Goal: Task Accomplishment & Management: Manage account settings

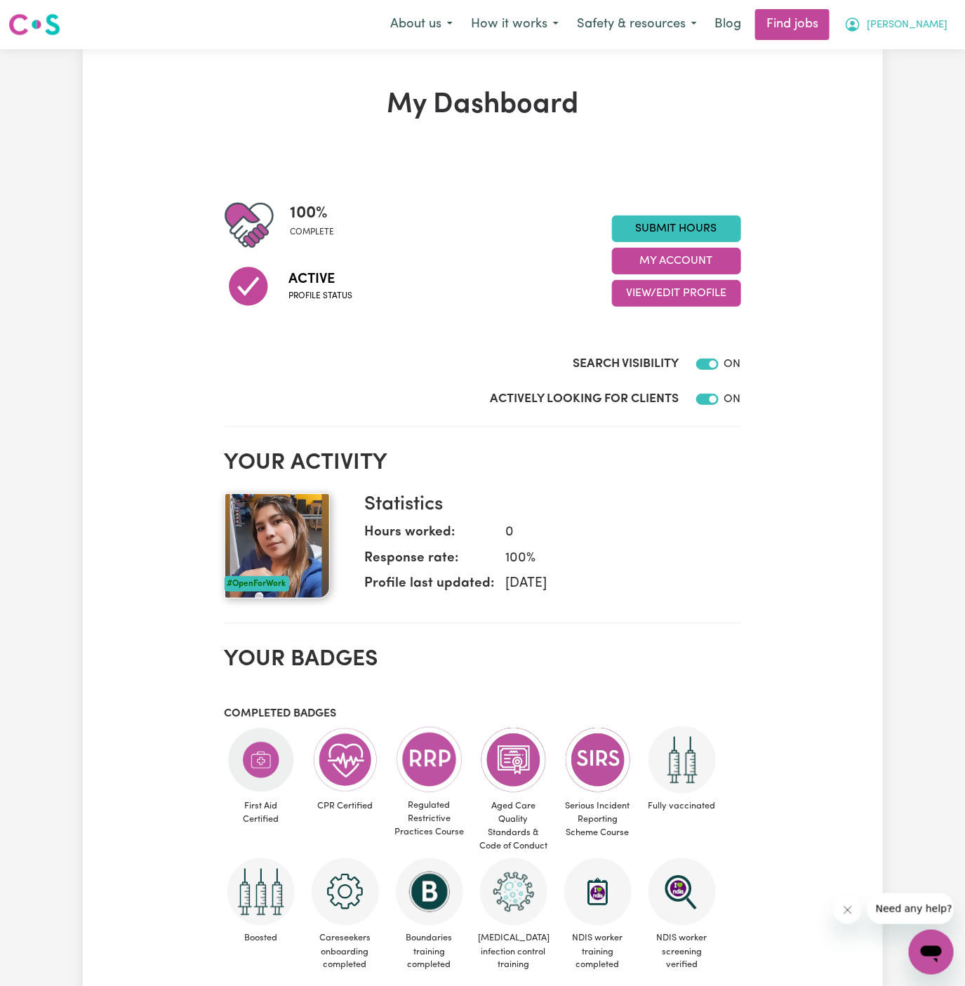
click at [938, 26] on span "[PERSON_NAME]" at bounding box center [907, 25] width 81 height 15
click at [927, 48] on link "My Account" at bounding box center [900, 54] width 111 height 27
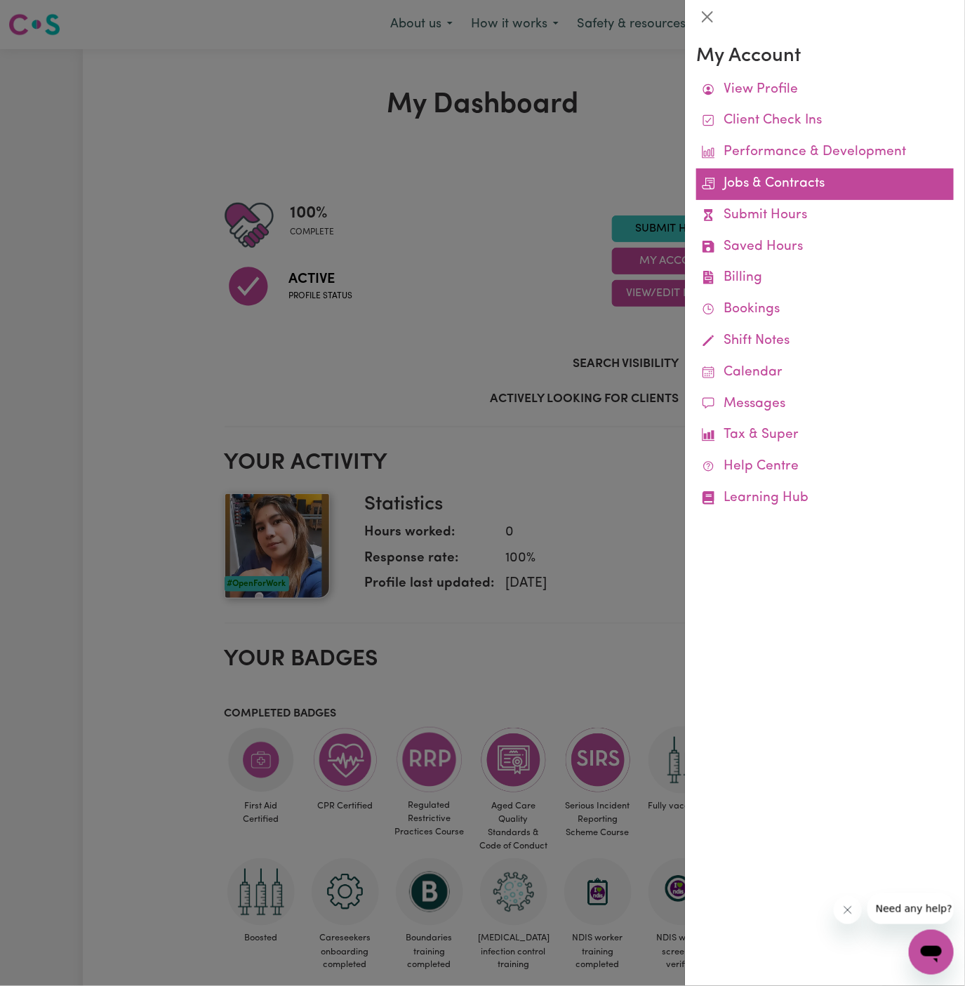
click at [767, 188] on link "Jobs & Contracts" at bounding box center [825, 184] width 258 height 32
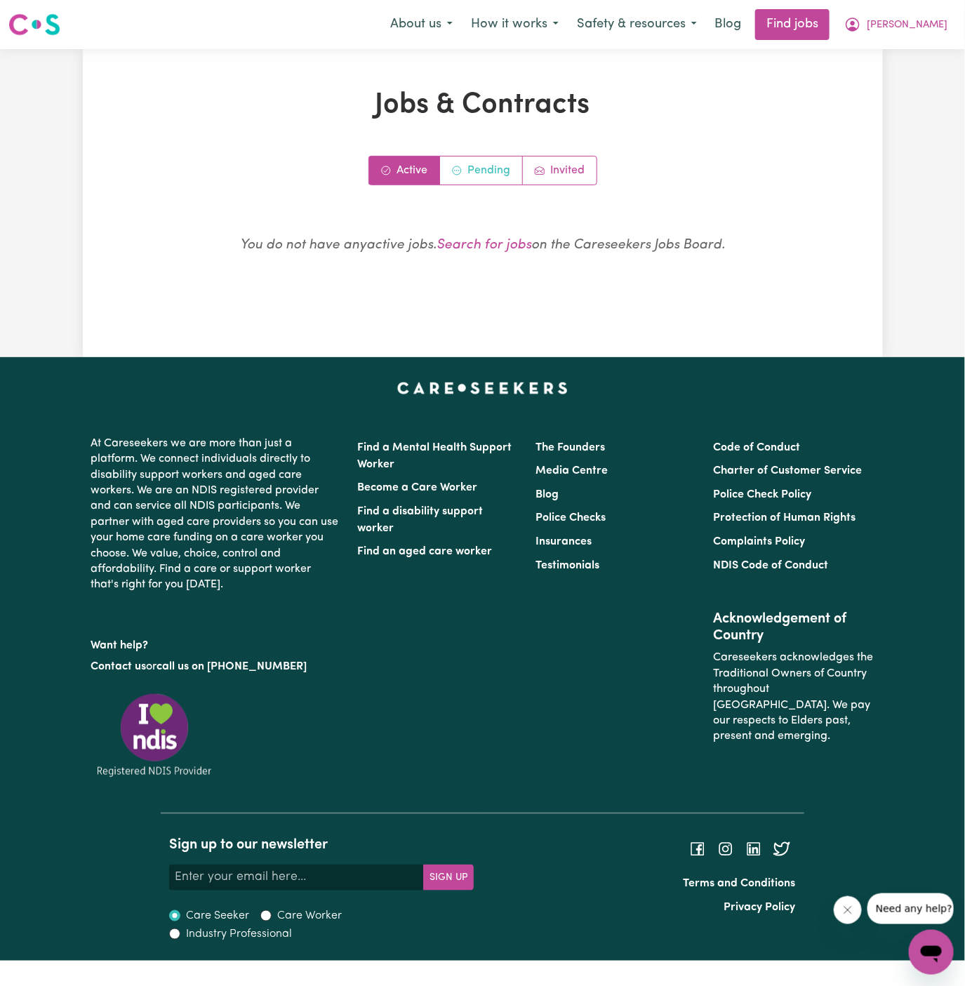
click at [483, 167] on link "Pending" at bounding box center [481, 170] width 83 height 28
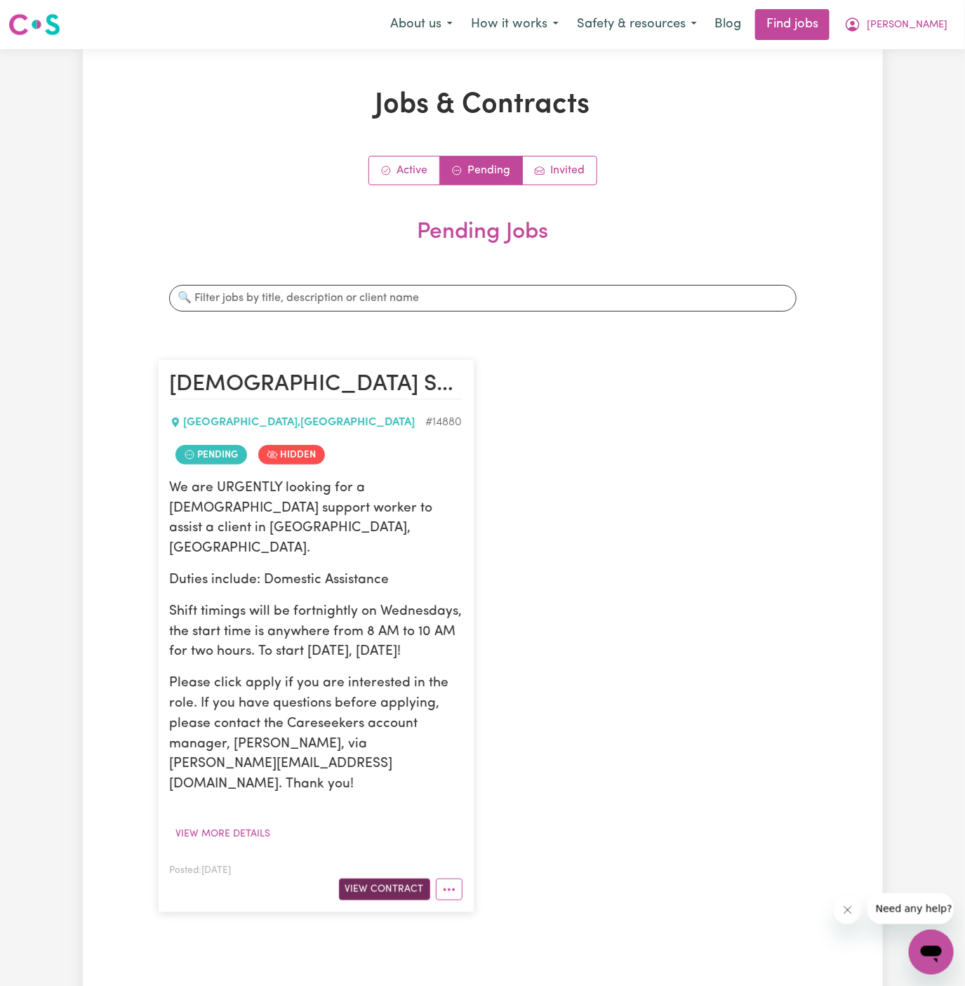
click at [399, 879] on button "View Contract" at bounding box center [384, 890] width 91 height 22
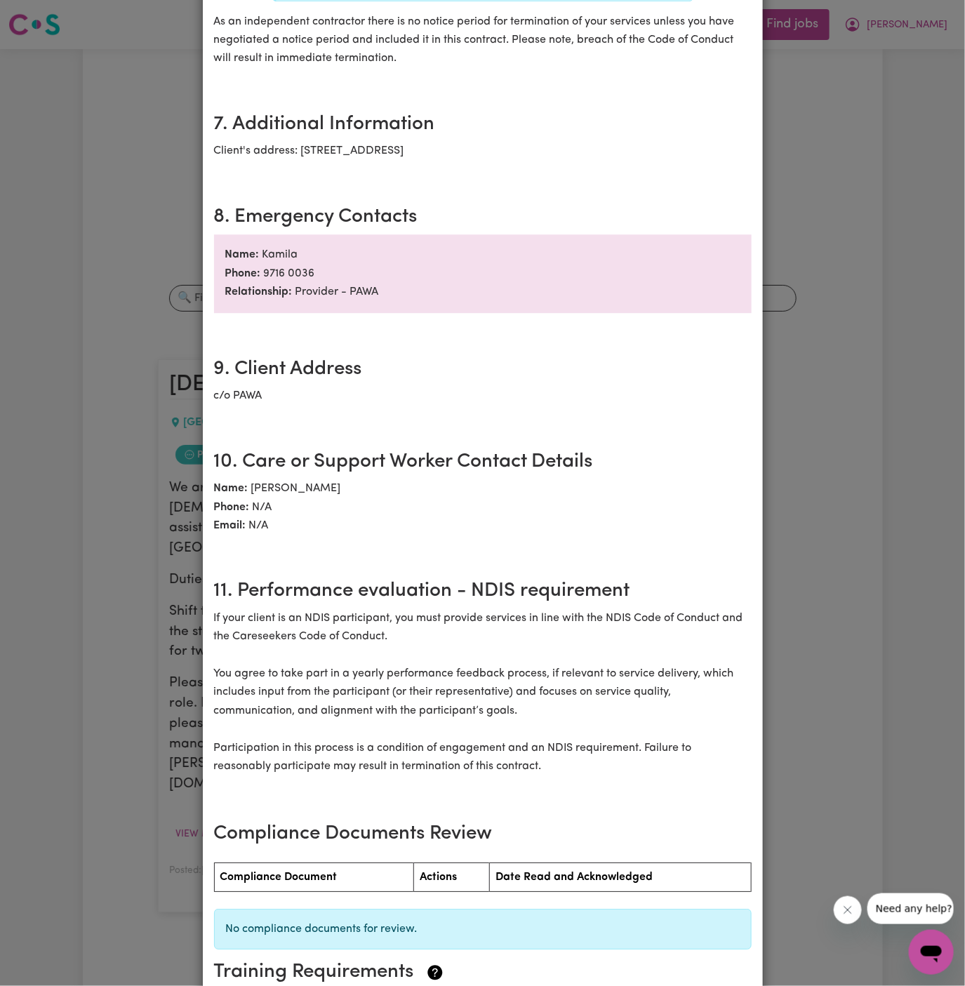
scroll to position [1415, 0]
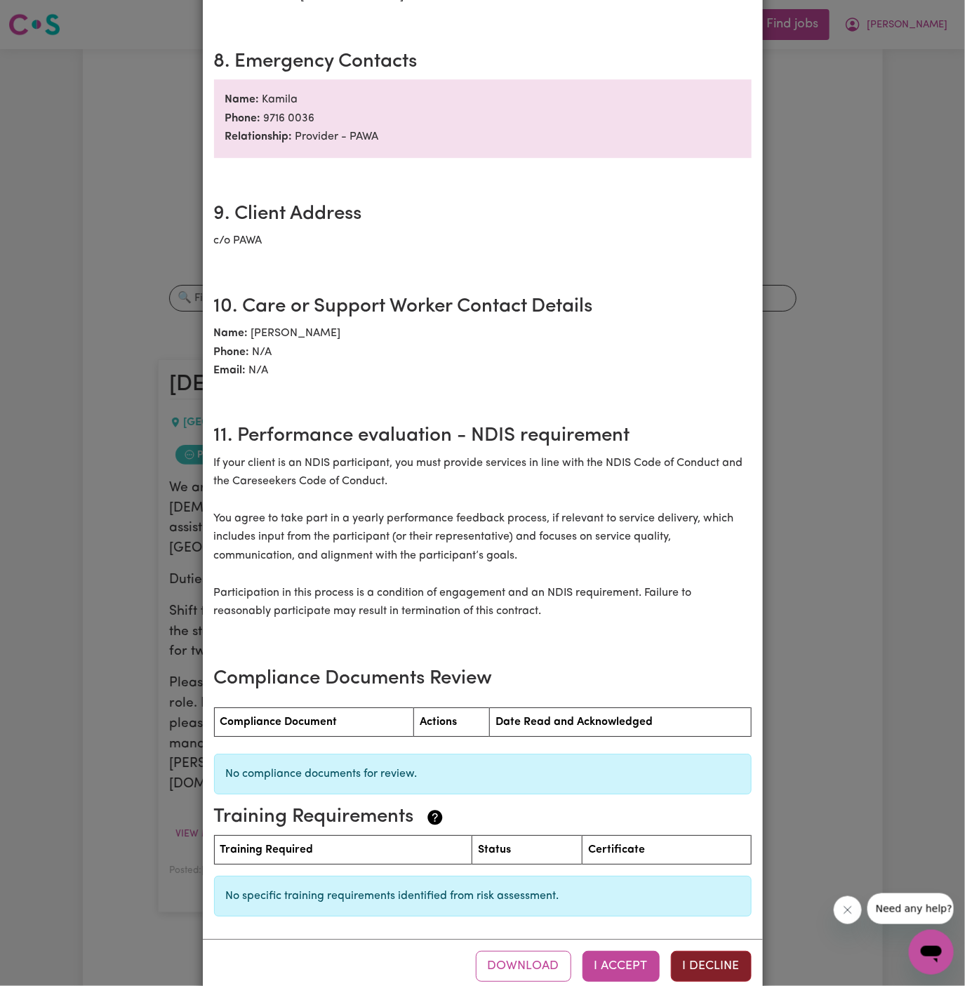
click at [707, 951] on button "I Decline" at bounding box center [711, 966] width 81 height 31
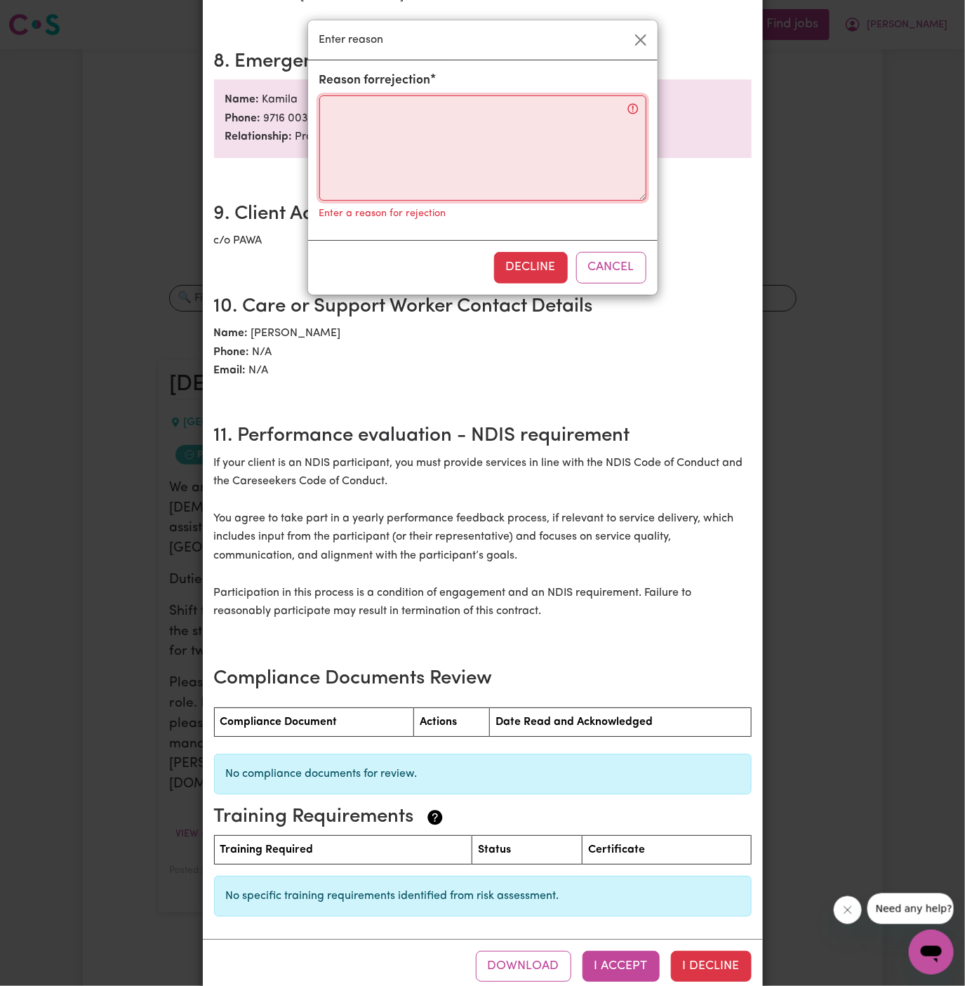
click at [413, 122] on textarea "Reason for rejection" at bounding box center [482, 147] width 327 height 105
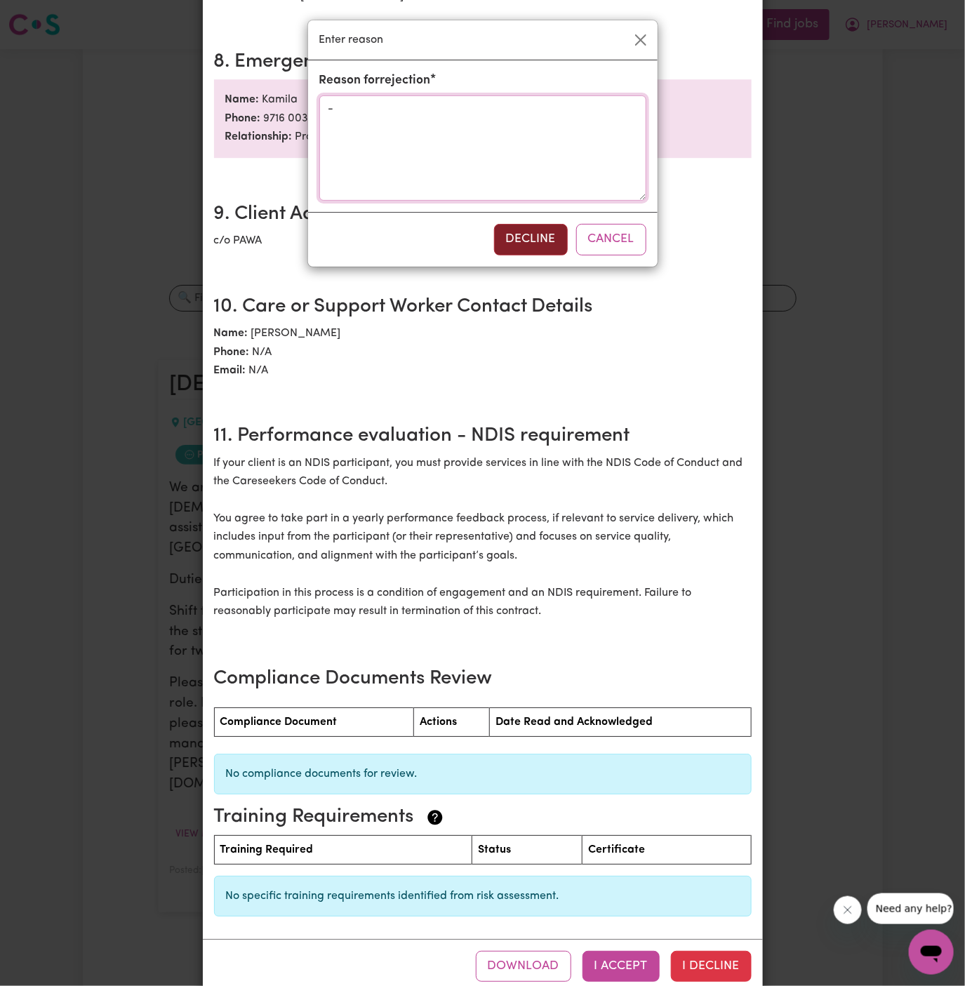
type textarea "-"
click at [521, 232] on button "Decline" at bounding box center [531, 239] width 74 height 31
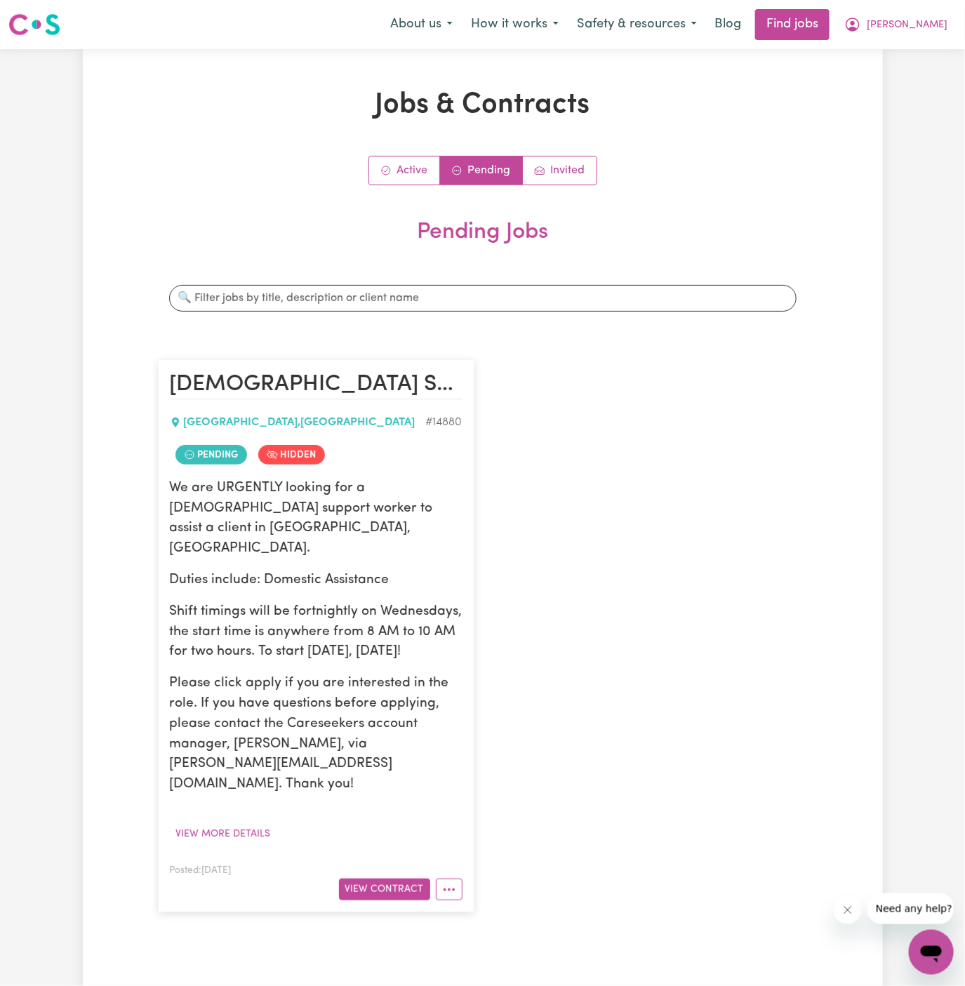
scroll to position [0, 0]
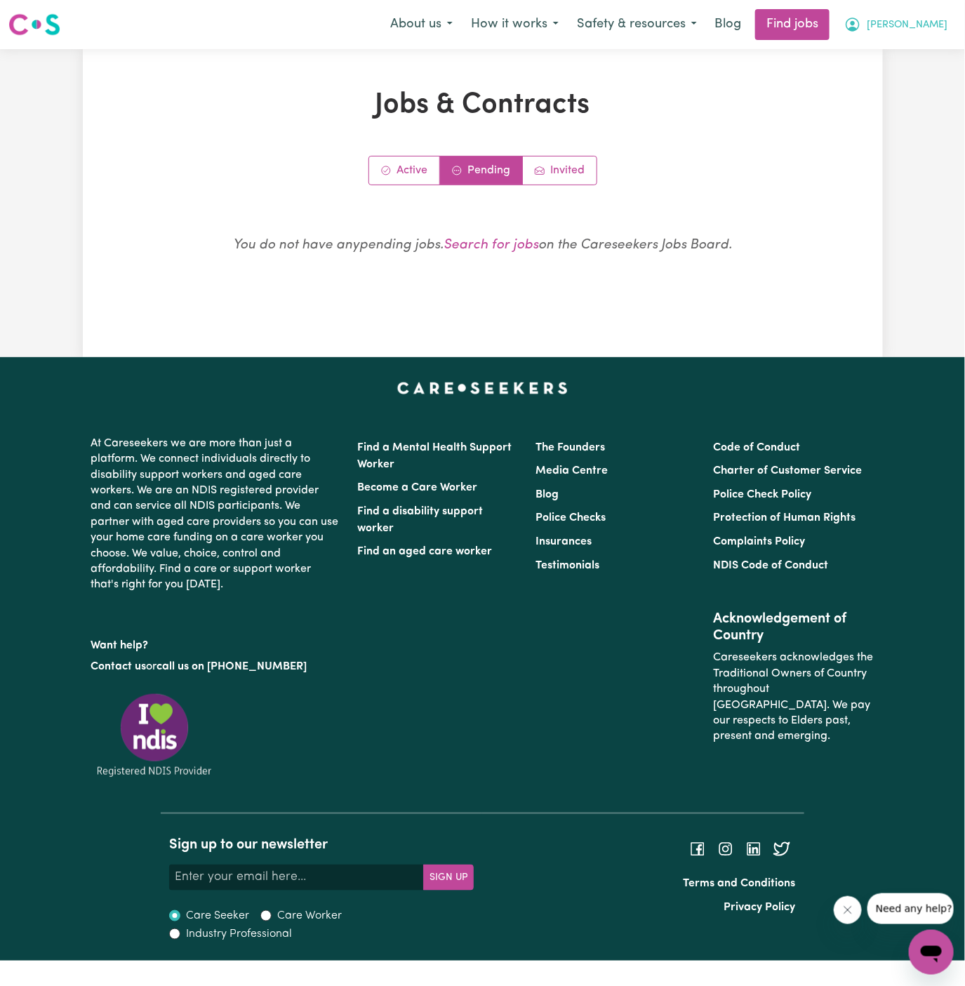
click at [954, 25] on button "[PERSON_NAME]" at bounding box center [895, 24] width 121 height 29
click at [907, 109] on link "Logout" at bounding box center [900, 107] width 111 height 27
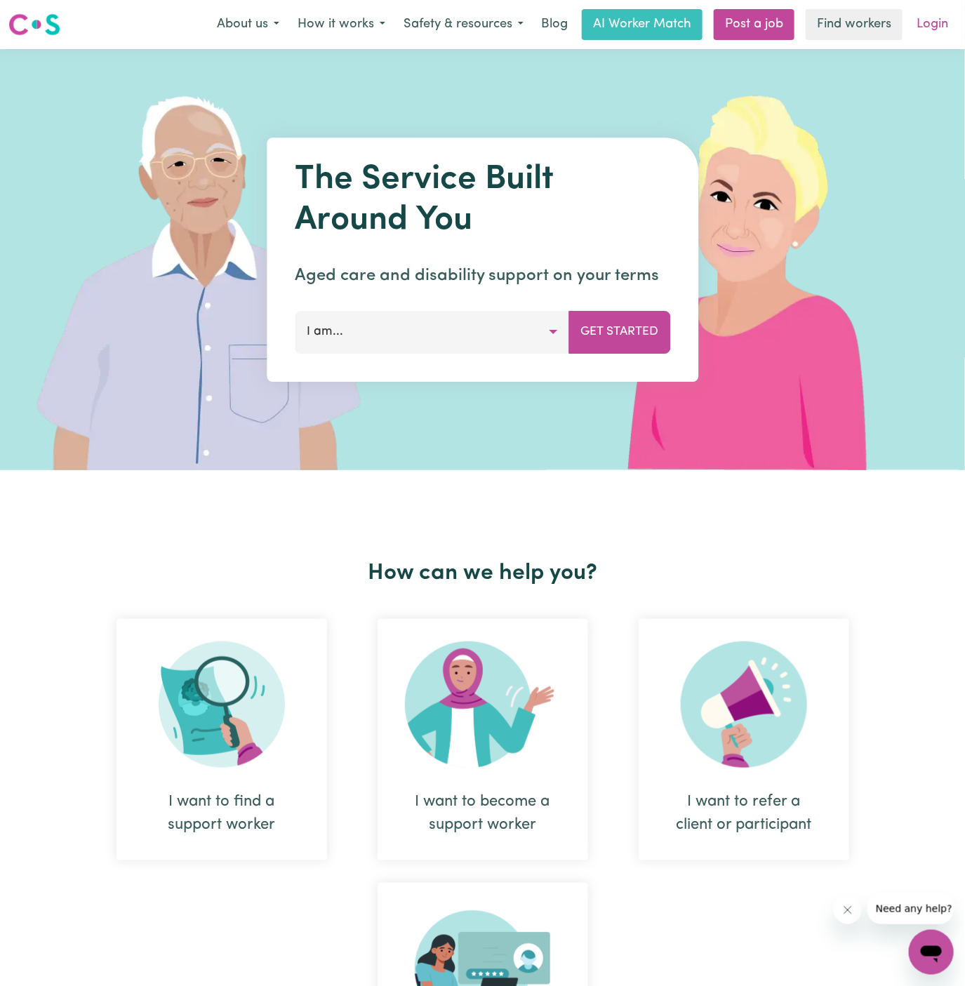
click at [939, 29] on link "Login" at bounding box center [932, 24] width 48 height 31
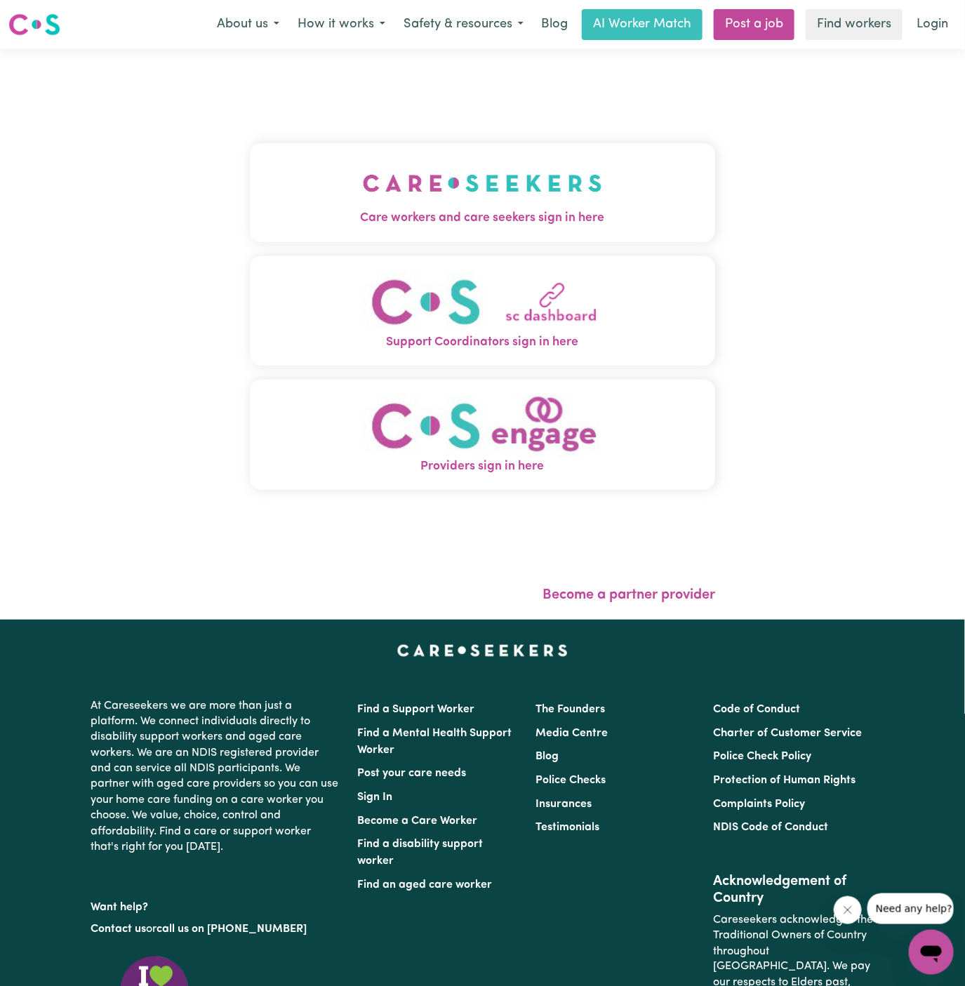
click at [469, 182] on img "Care workers and care seekers sign in here" at bounding box center [482, 183] width 239 height 52
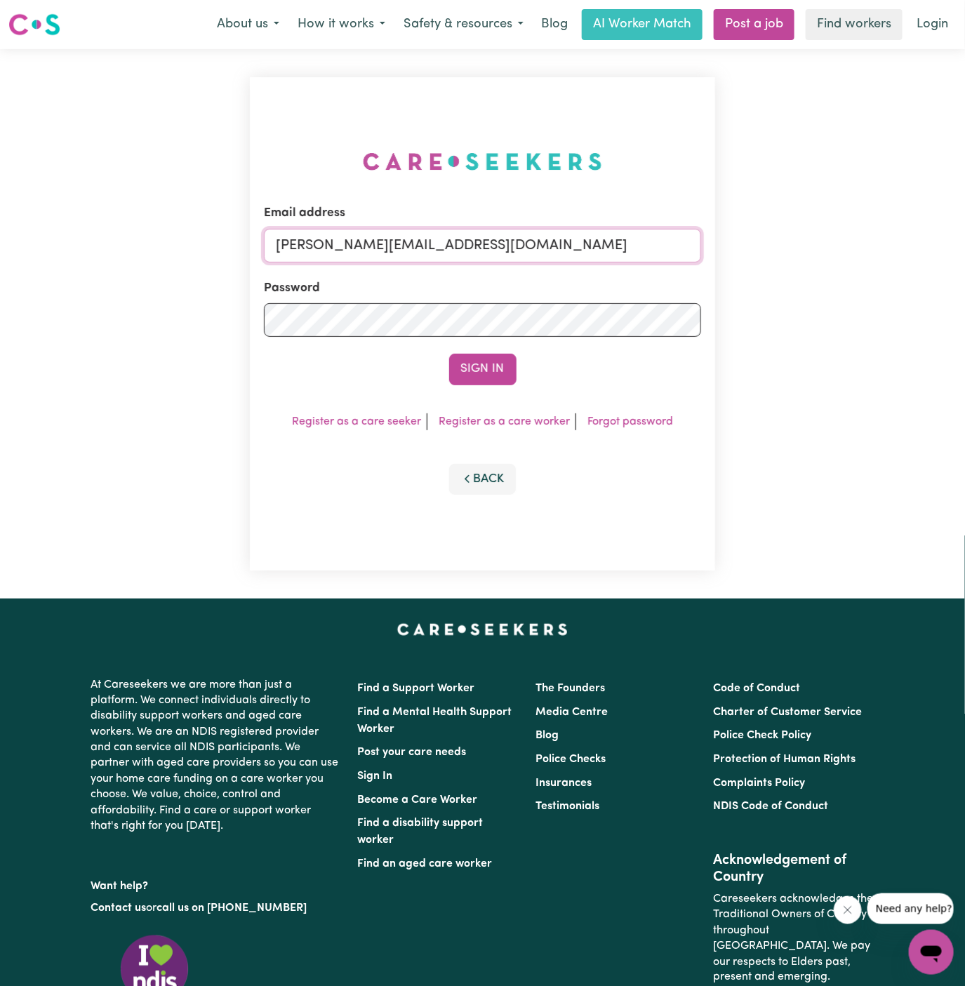
click at [528, 253] on input "[PERSON_NAME][EMAIL_ADDRESS][DOMAIN_NAME]" at bounding box center [483, 246] width 438 height 34
drag, startPoint x: 350, startPoint y: 245, endPoint x: 887, endPoint y: 239, distance: 536.9
click at [887, 239] on div "Email address [EMAIL_ADDRESS][DOMAIN_NAME] Password Sign In Register as a care …" at bounding box center [482, 323] width 965 height 549
type input "superuser~[EMAIL_ADDRESS][PERSON_NAME][DOMAIN_NAME]"
click at [449, 354] on button "Sign In" at bounding box center [482, 369] width 67 height 31
